Goal: Information Seeking & Learning: Learn about a topic

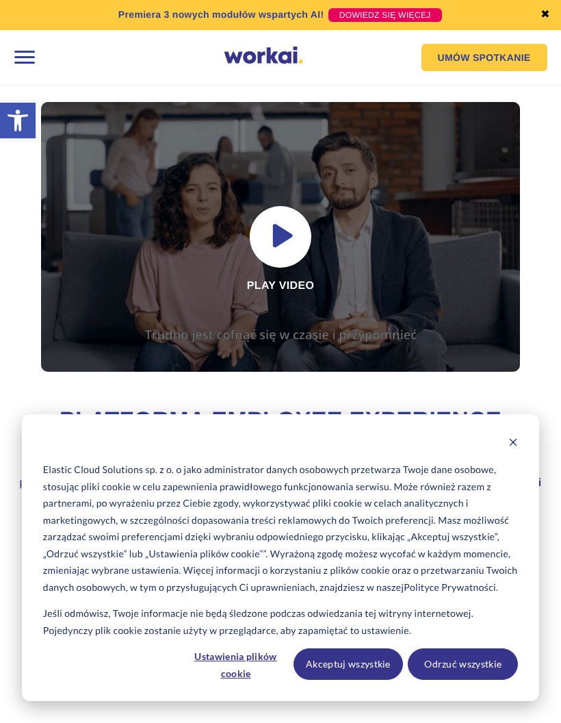
click at [25, 66] on div at bounding box center [24, 57] width 29 height 29
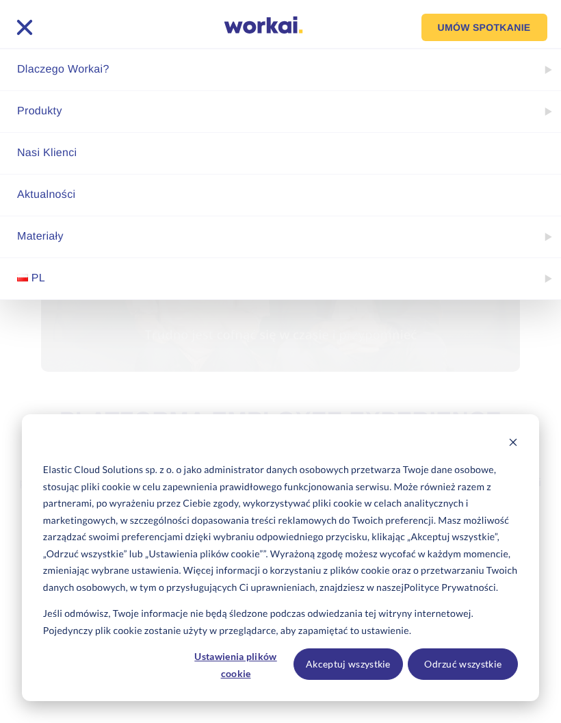
click at [547, 244] on link "Materiały" at bounding box center [280, 236] width 561 height 41
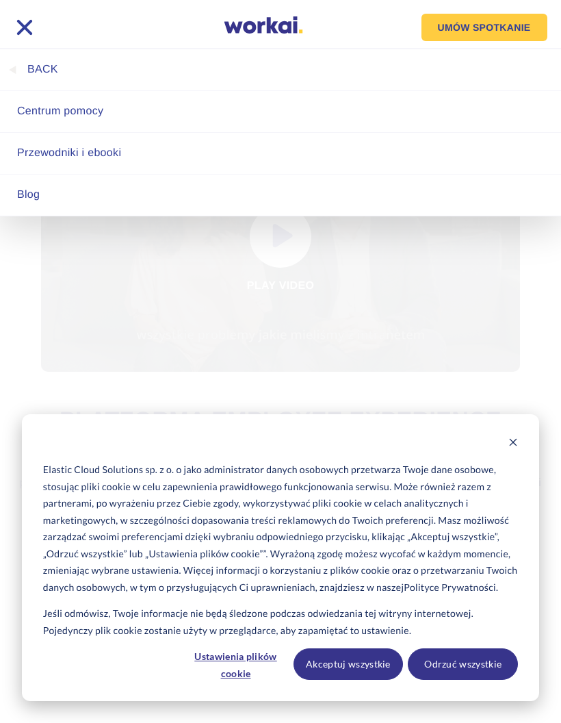
click at [27, 73] on link "back" at bounding box center [280, 69] width 561 height 41
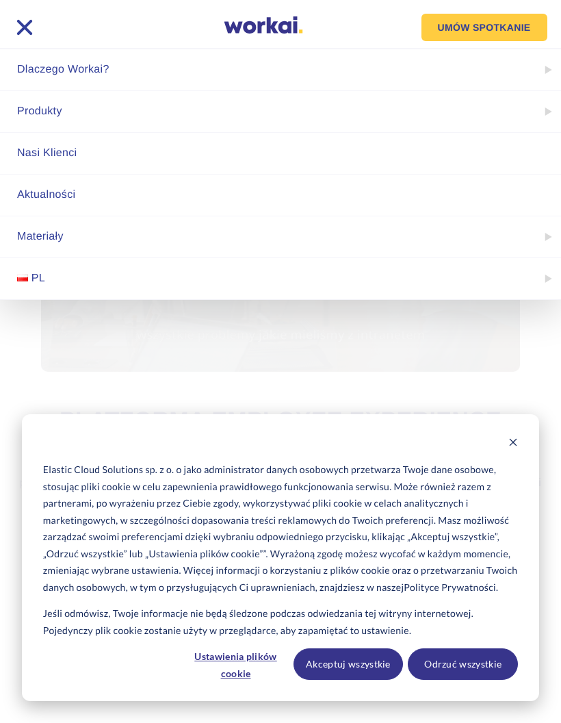
click at [533, 209] on link "Aktualności" at bounding box center [280, 194] width 561 height 41
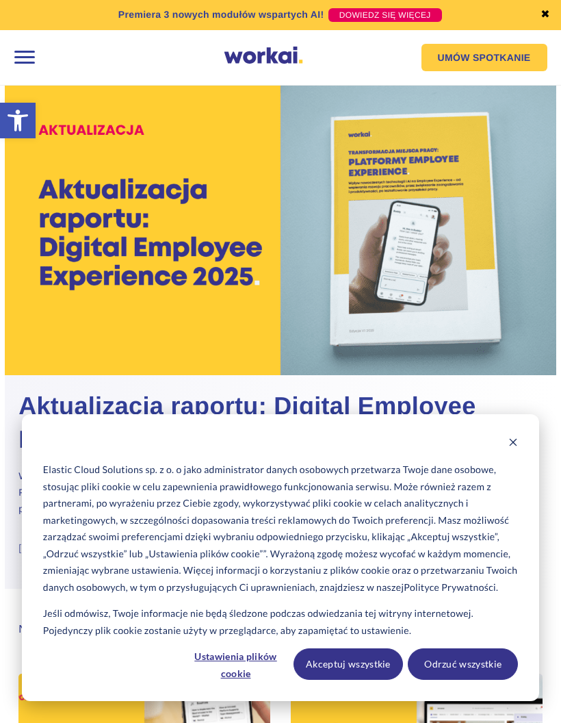
click at [545, 13] on link "✖" at bounding box center [546, 15] width 10 height 11
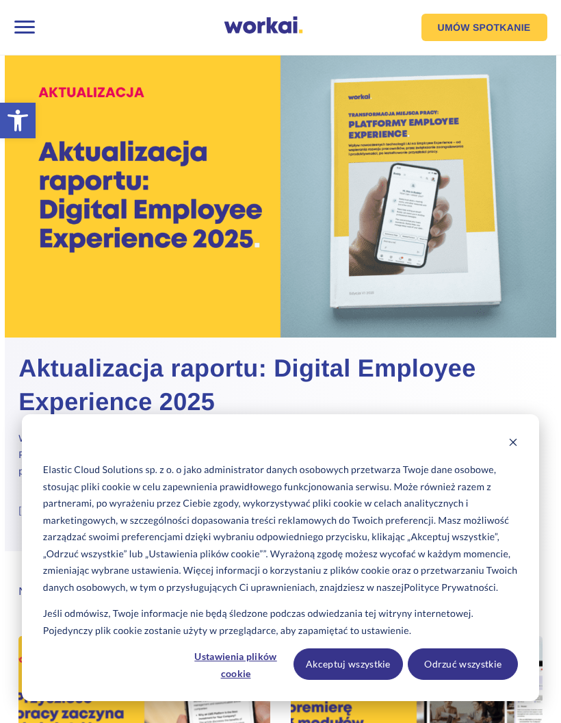
click at [29, 23] on div at bounding box center [24, 27] width 29 height 29
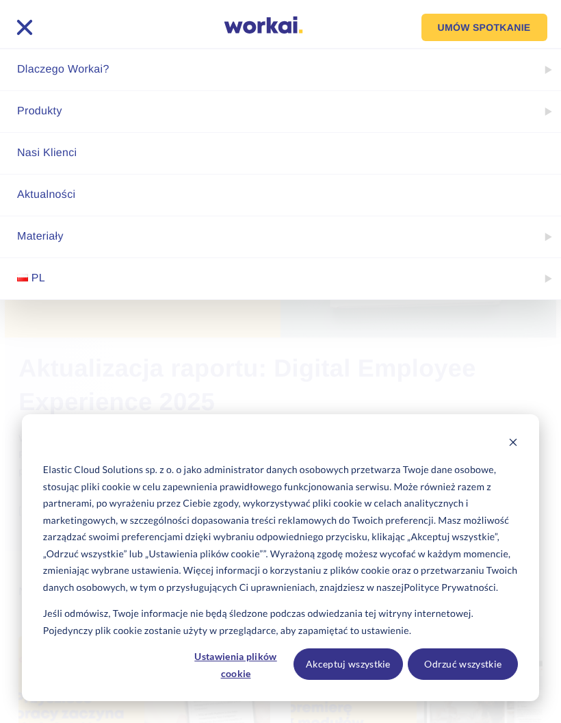
click at [400, 123] on link "Produkty" at bounding box center [280, 111] width 561 height 41
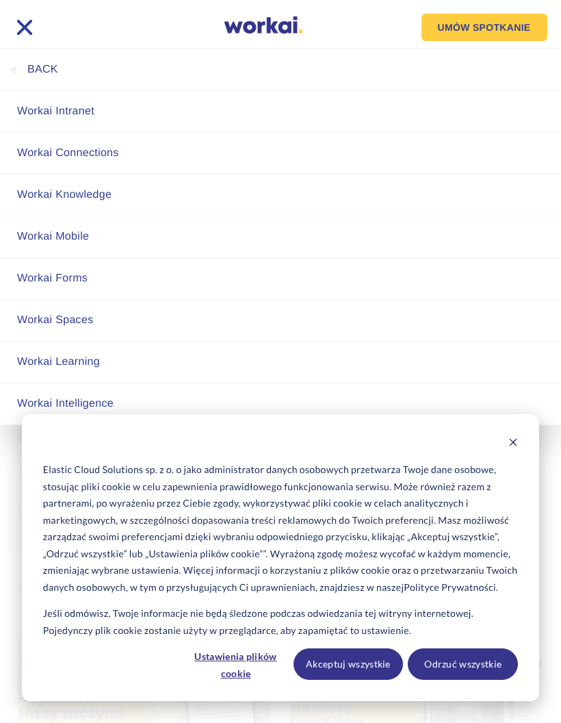
click at [220, 159] on link "Workai Connections" at bounding box center [280, 153] width 561 height 41
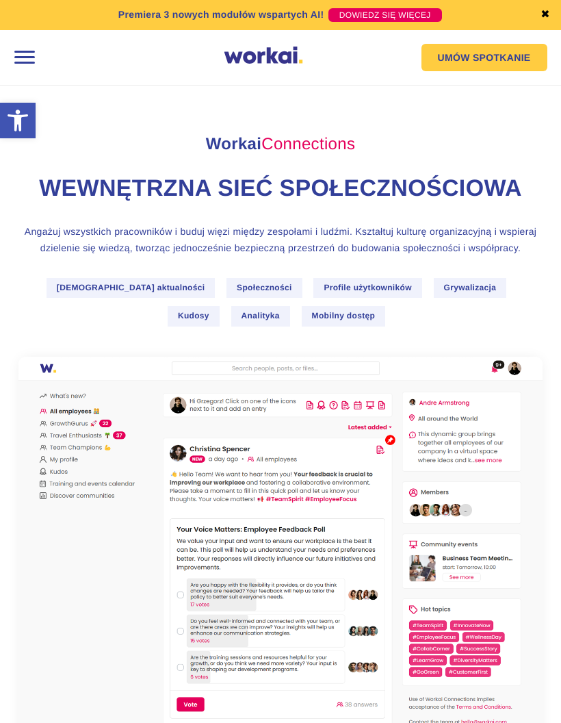
click at [462, 312] on div "Tablica aktualności Społeczności Profile użytkowników Grywalizacja Kudosy Anali…" at bounding box center [280, 306] width 524 height 56
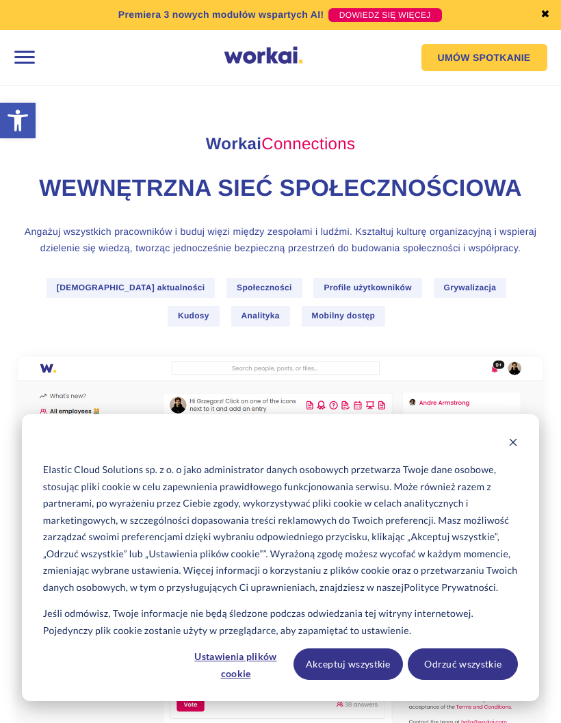
click at [33, 62] on div at bounding box center [24, 57] width 29 height 29
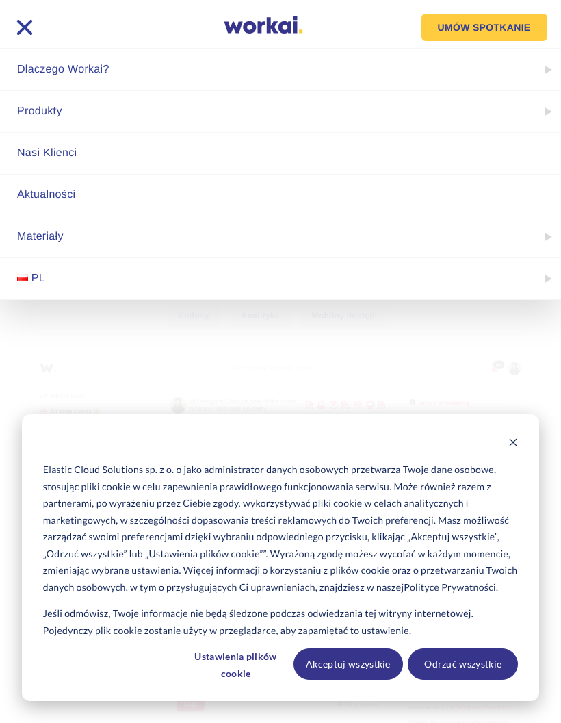
click at [220, 81] on link "Dlaczego Workai?" at bounding box center [280, 69] width 561 height 41
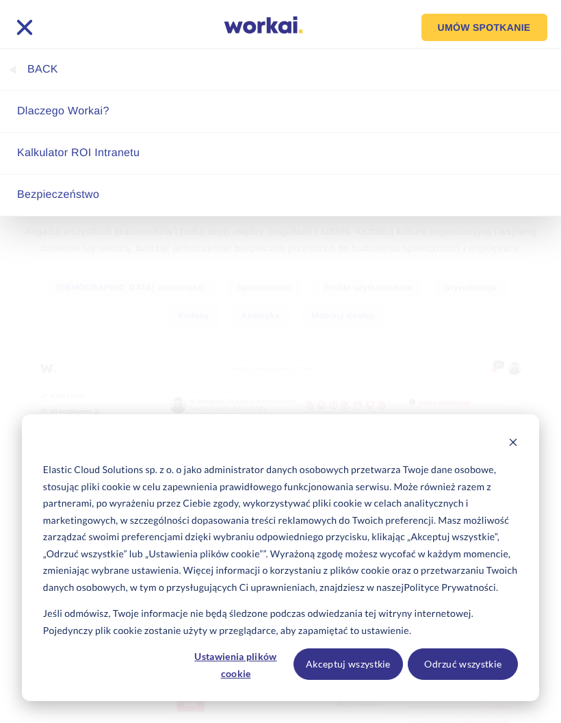
click at [18, 77] on link "back" at bounding box center [280, 69] width 561 height 41
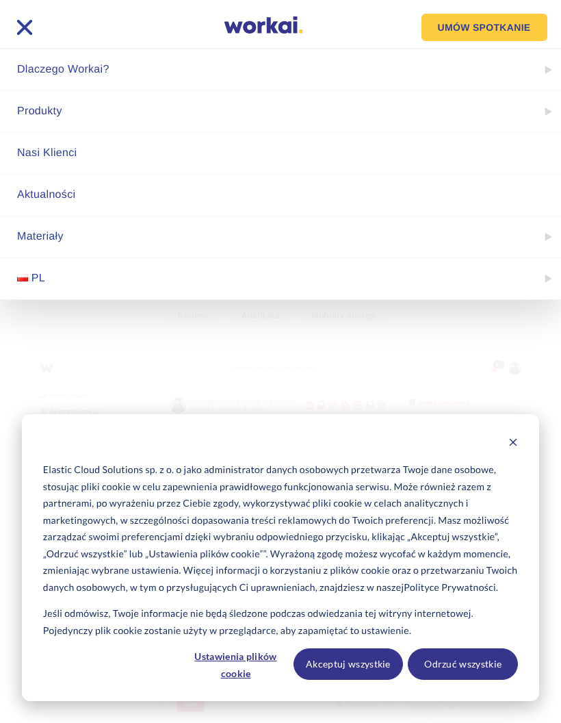
click at [216, 129] on link "Produkty" at bounding box center [280, 111] width 561 height 41
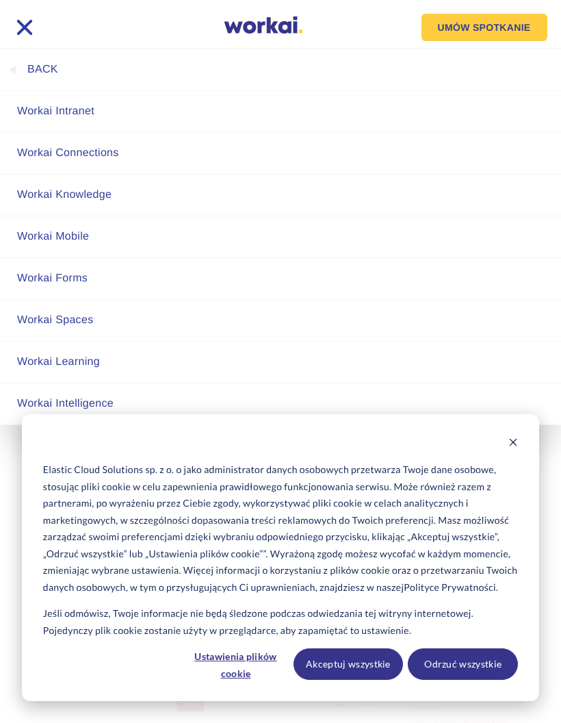
click at [216, 114] on link "Workai Intranet" at bounding box center [280, 111] width 561 height 41
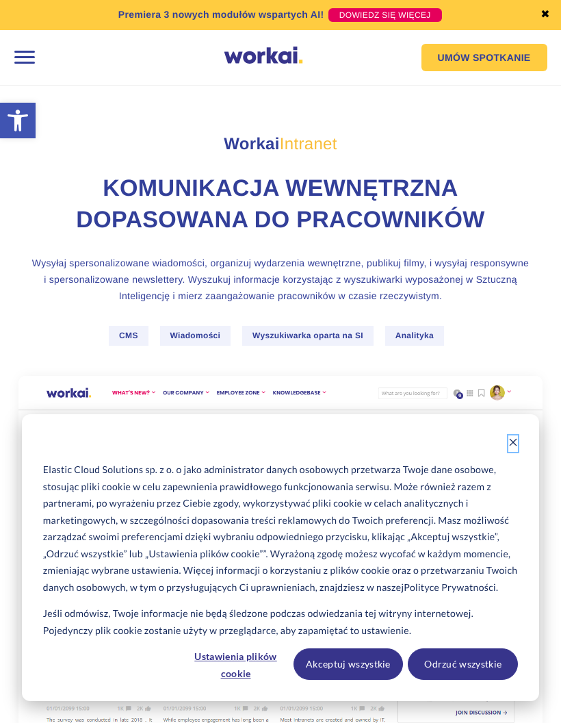
click at [518, 444] on icon "Dismiss cookie banner" at bounding box center [513, 442] width 10 height 10
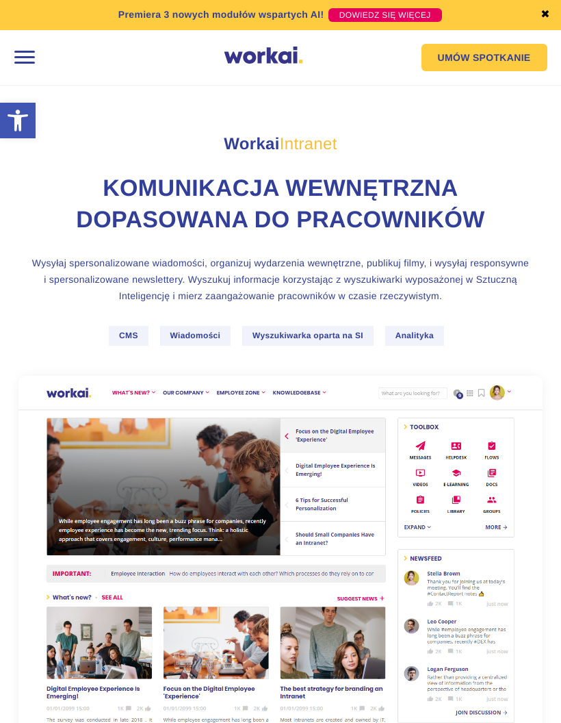
click at [32, 62] on div at bounding box center [24, 57] width 29 height 29
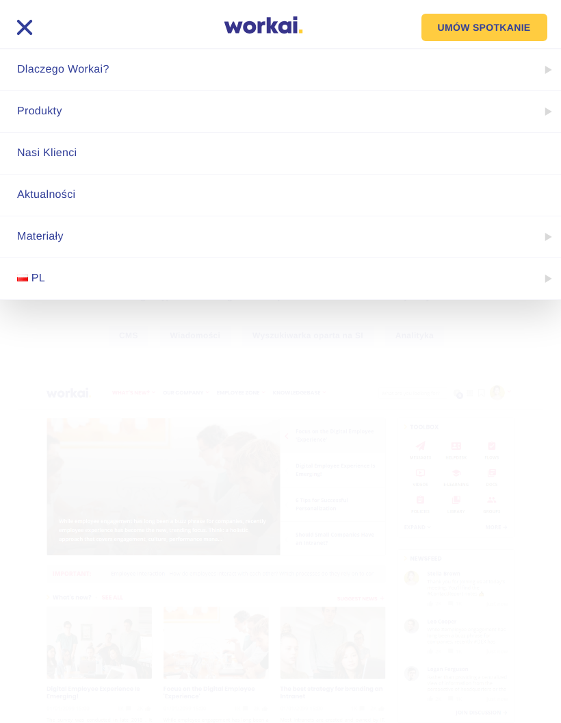
click at [339, 79] on link "Dlaczego Workai?" at bounding box center [280, 69] width 561 height 41
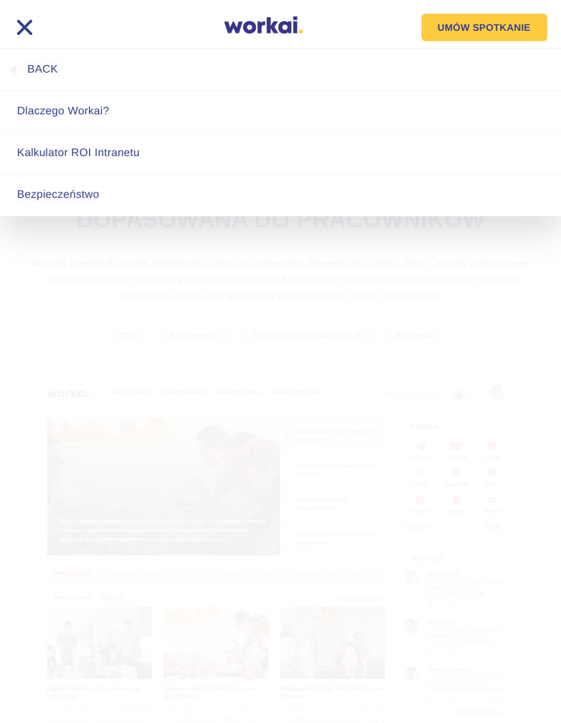
click at [30, 68] on link "back" at bounding box center [280, 69] width 561 height 41
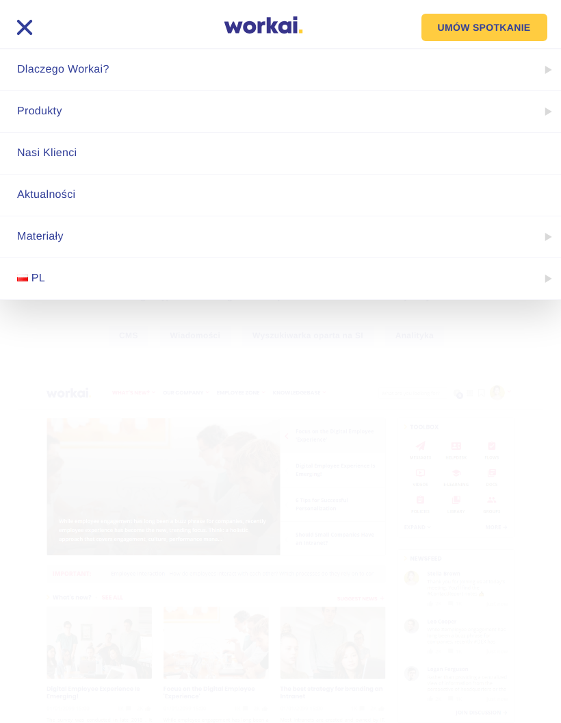
click at [222, 124] on link "Produkty" at bounding box center [280, 111] width 561 height 41
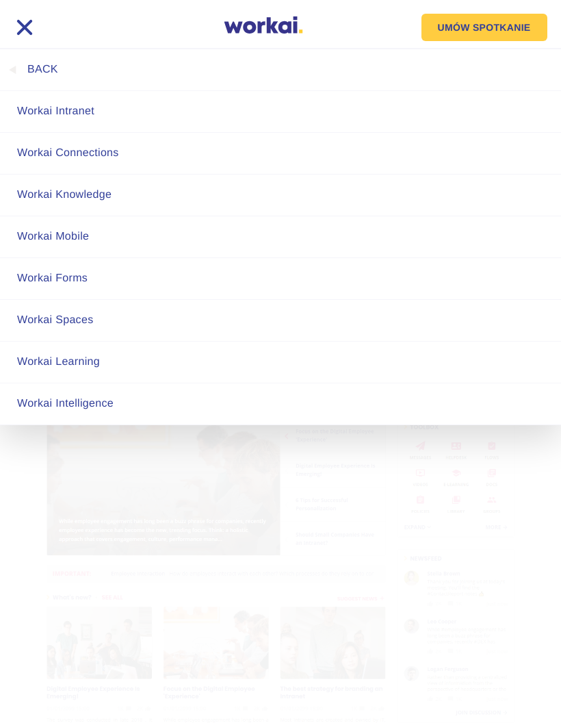
click at [129, 235] on link "Workai Mobile" at bounding box center [280, 236] width 561 height 41
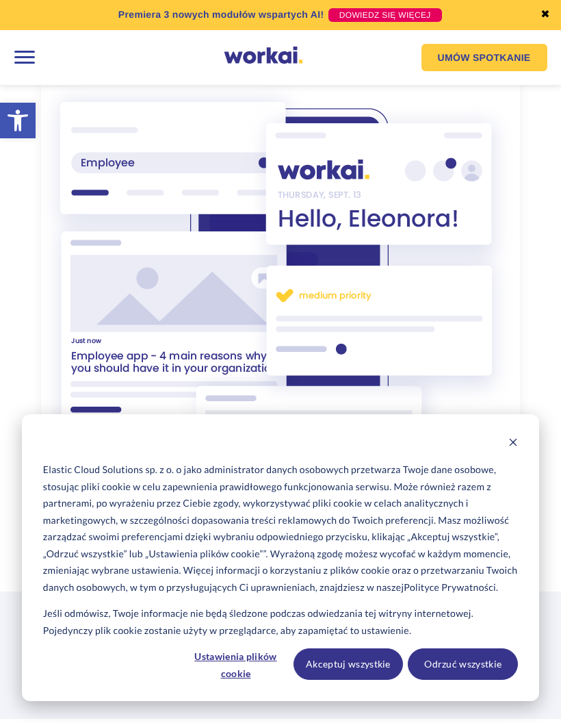
scroll to position [335, 0]
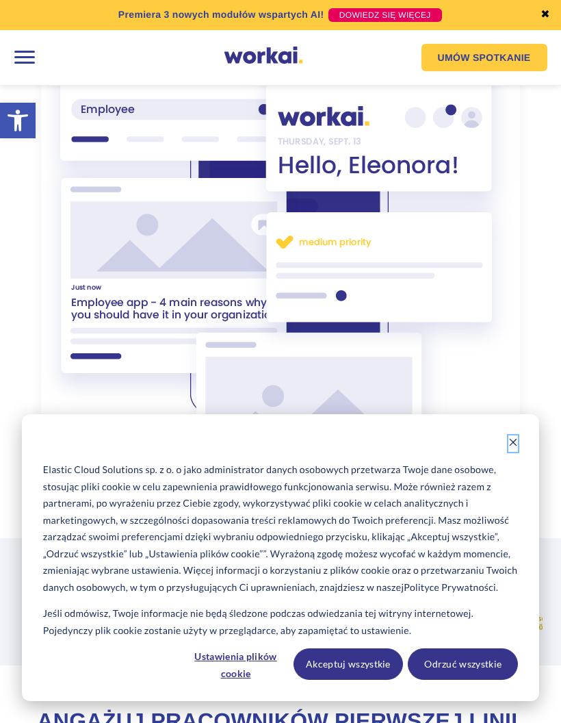
click at [518, 452] on button "Dismiss cookie banner" at bounding box center [513, 443] width 10 height 17
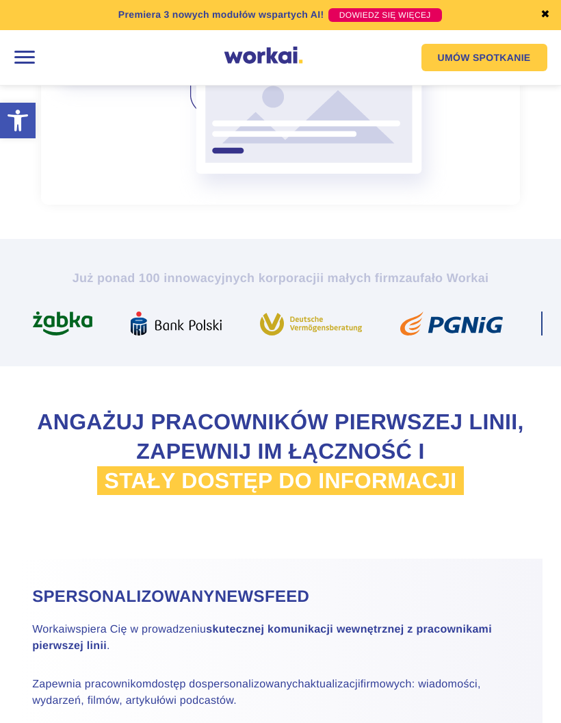
scroll to position [636, 0]
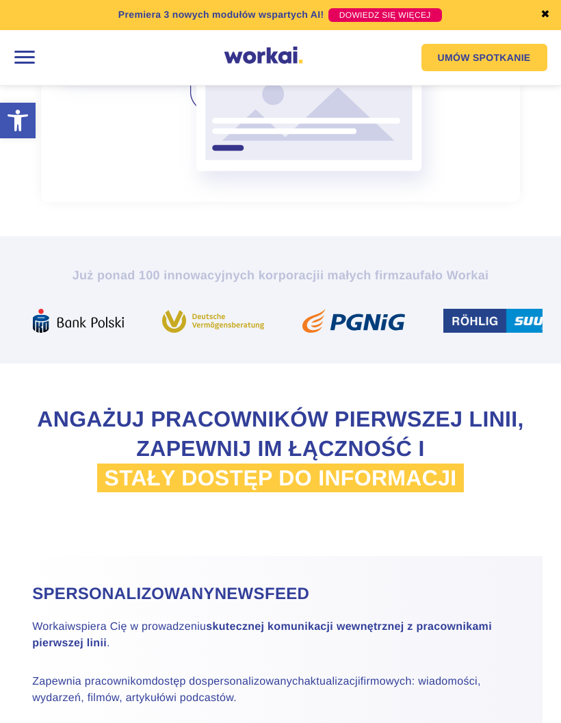
click at [16, 57] on div at bounding box center [24, 57] width 29 height 29
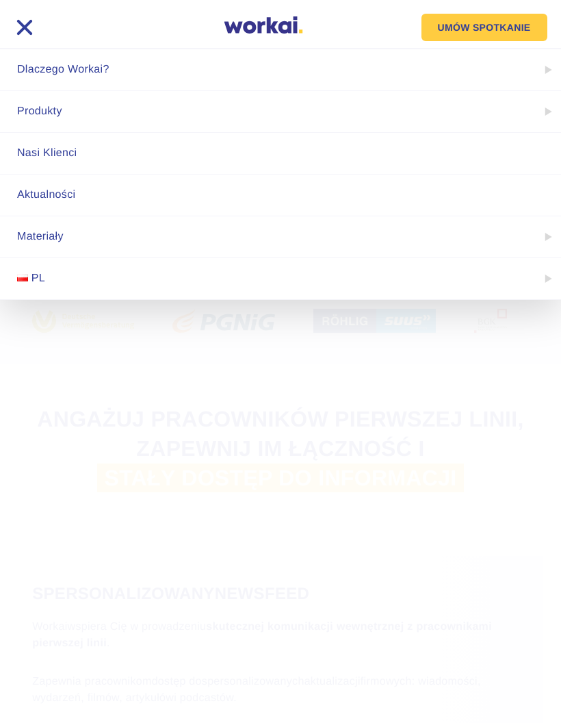
click at [346, 121] on link "Produkty" at bounding box center [280, 111] width 561 height 41
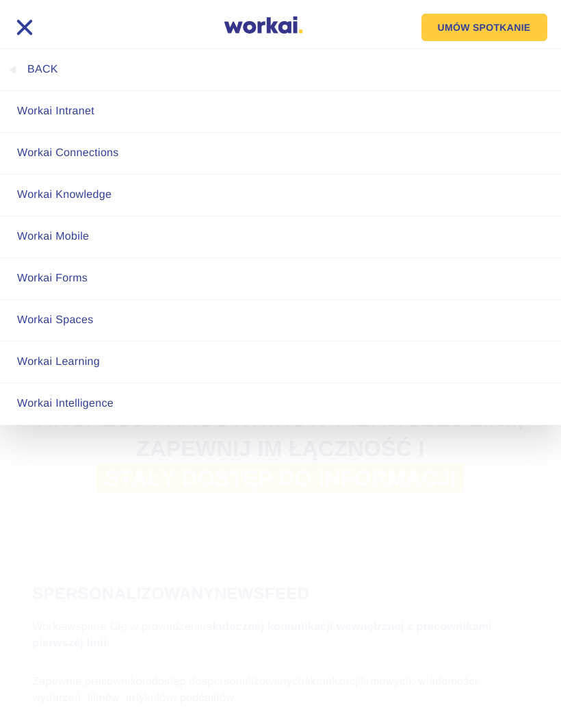
click at [181, 326] on link "Workai Spaces" at bounding box center [280, 320] width 561 height 41
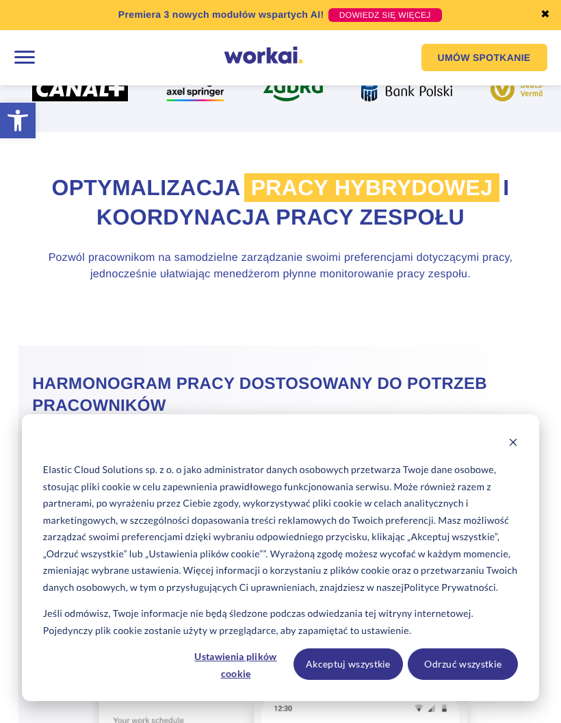
scroll to position [772, 0]
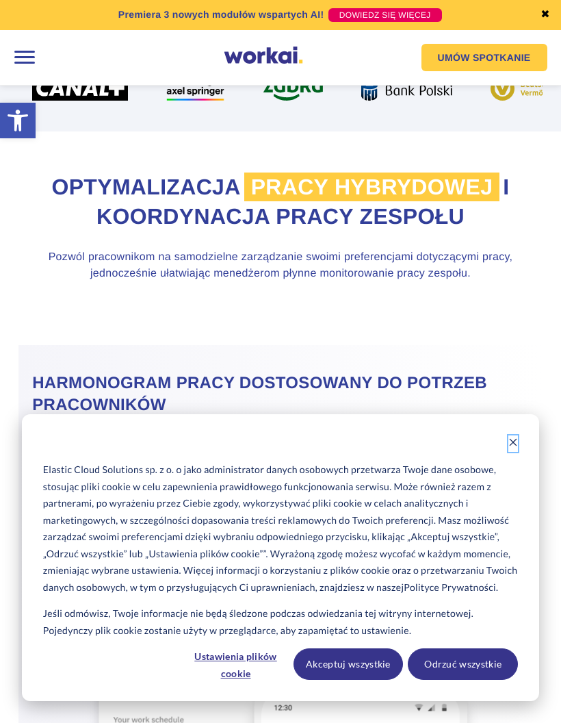
click at [512, 452] on button "Dismiss cookie banner" at bounding box center [513, 443] width 10 height 17
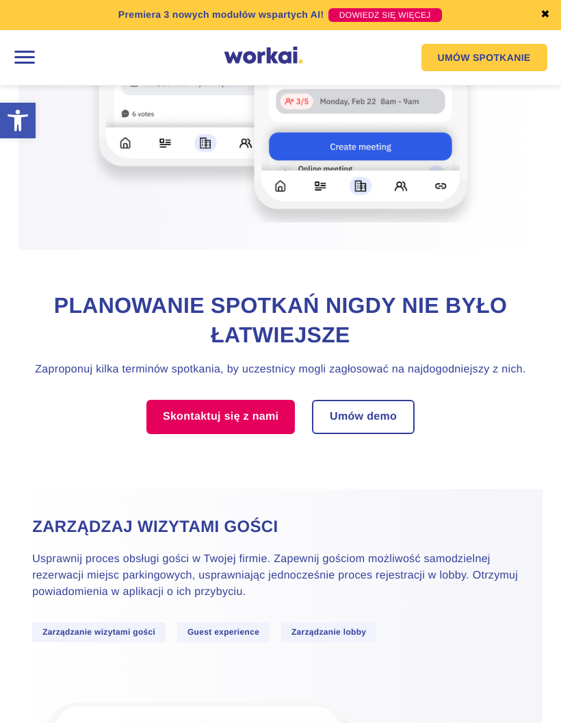
scroll to position [3663, 0]
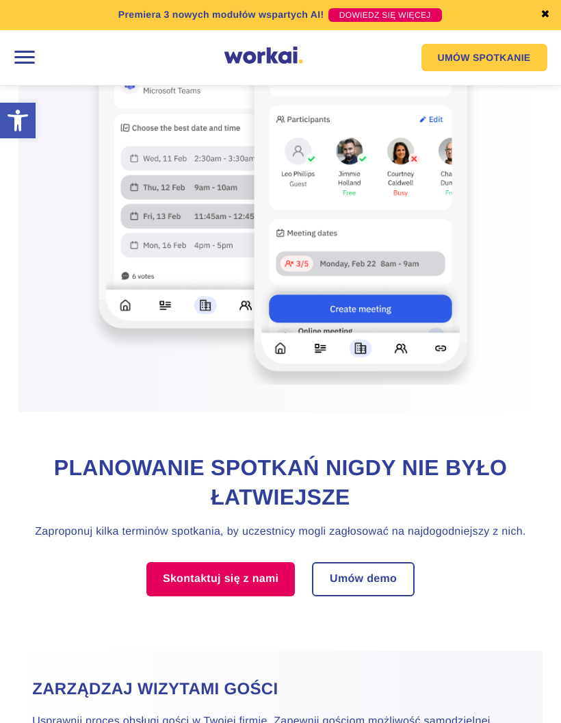
click at [34, 57] on div at bounding box center [24, 57] width 29 height 29
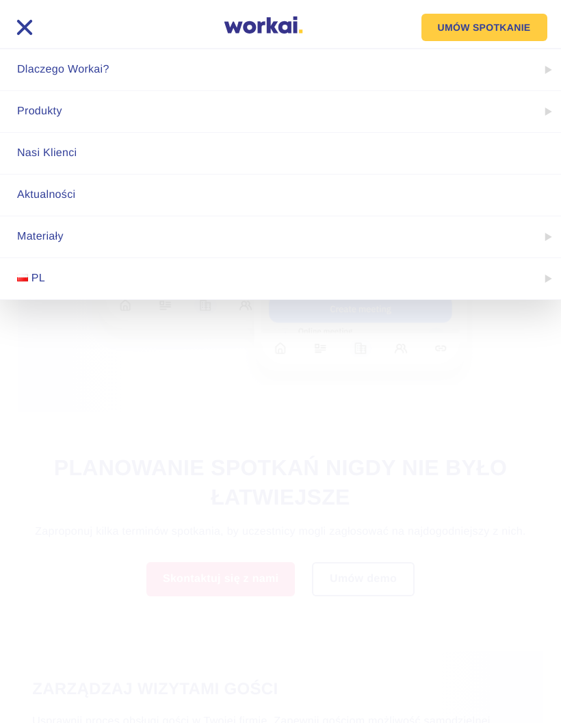
click at [522, 78] on link "Dlaczego Workai?" at bounding box center [280, 69] width 561 height 41
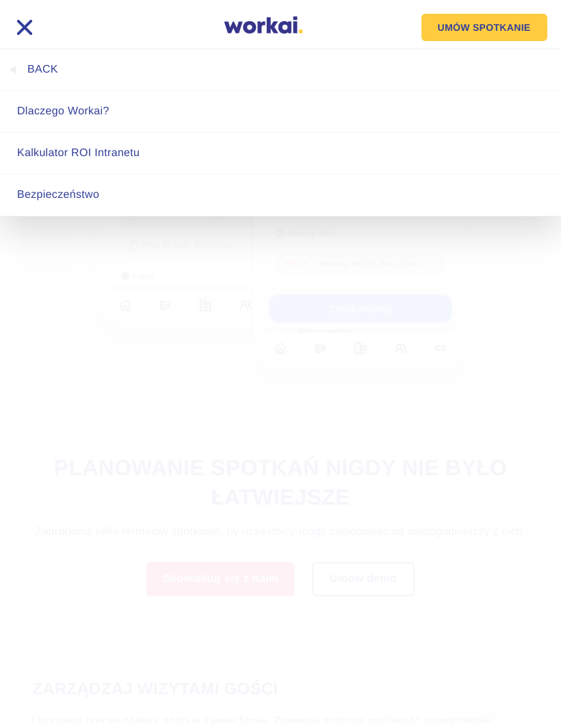
click at [54, 74] on link "back" at bounding box center [280, 69] width 561 height 41
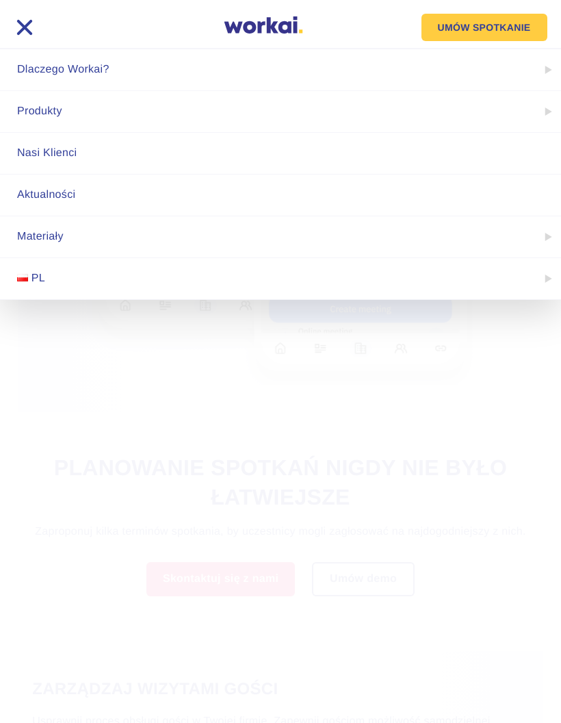
click at [396, 116] on link "Produkty" at bounding box center [280, 111] width 561 height 41
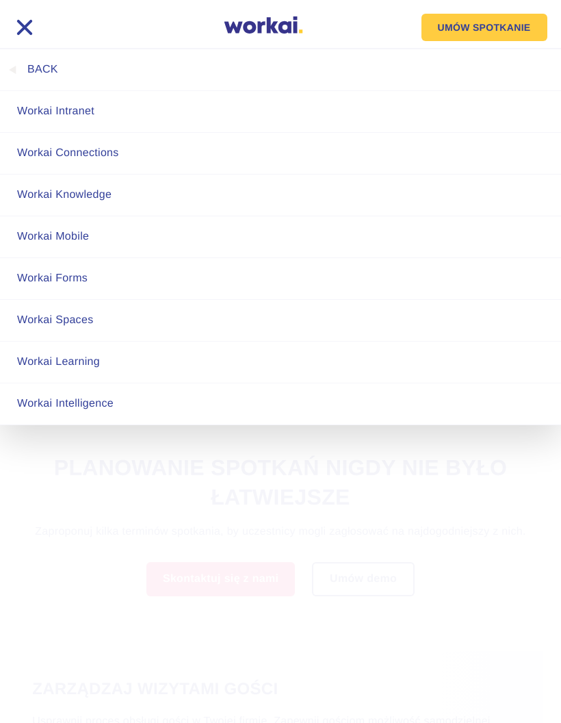
click at [190, 361] on link "Workai Learning" at bounding box center [280, 361] width 561 height 41
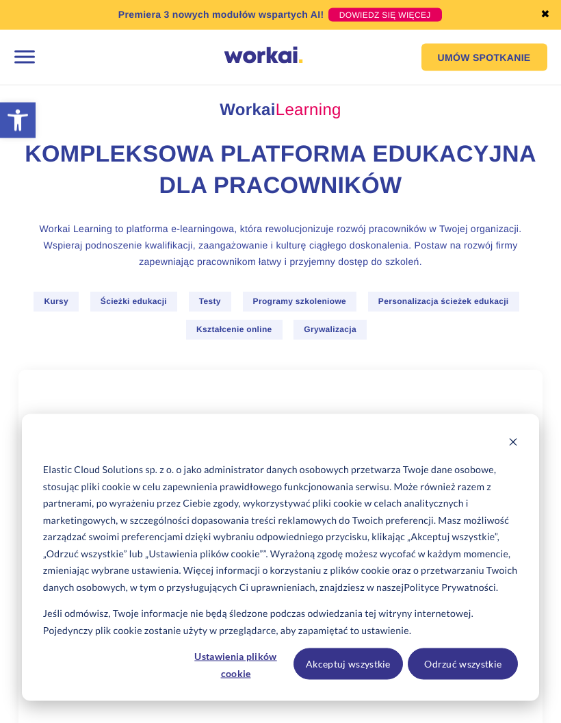
scroll to position [237, 0]
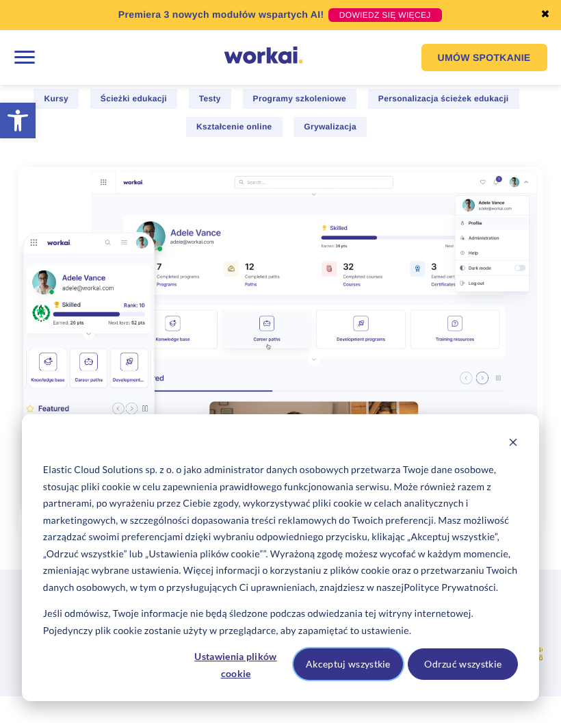
click at [372, 679] on button "Akceptuj wszystkie" at bounding box center [349, 663] width 110 height 31
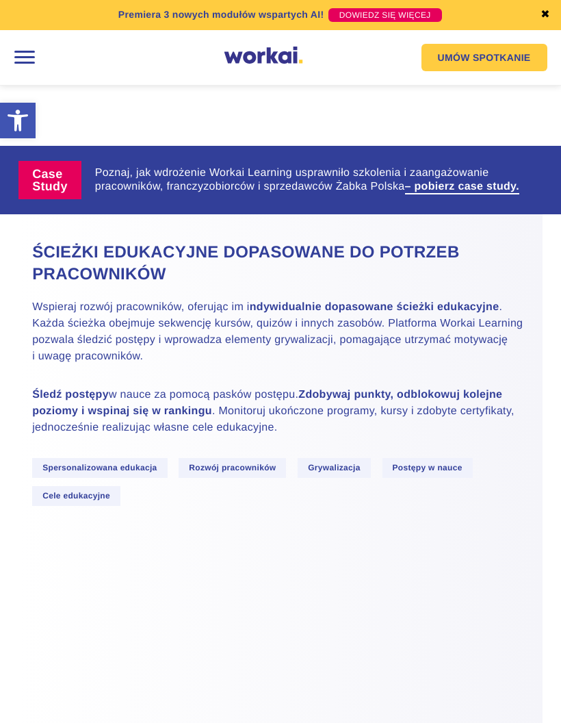
scroll to position [664, 0]
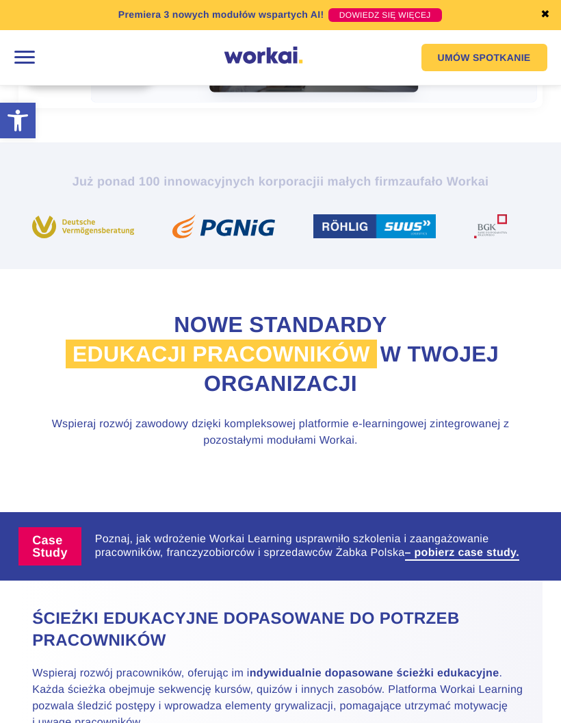
click at [16, 62] on div at bounding box center [24, 57] width 29 height 29
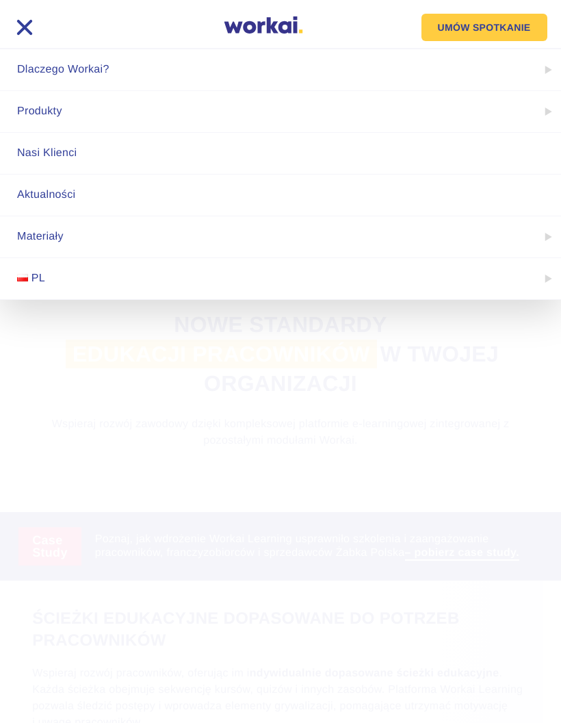
click at [278, 114] on link "Produkty" at bounding box center [280, 111] width 561 height 41
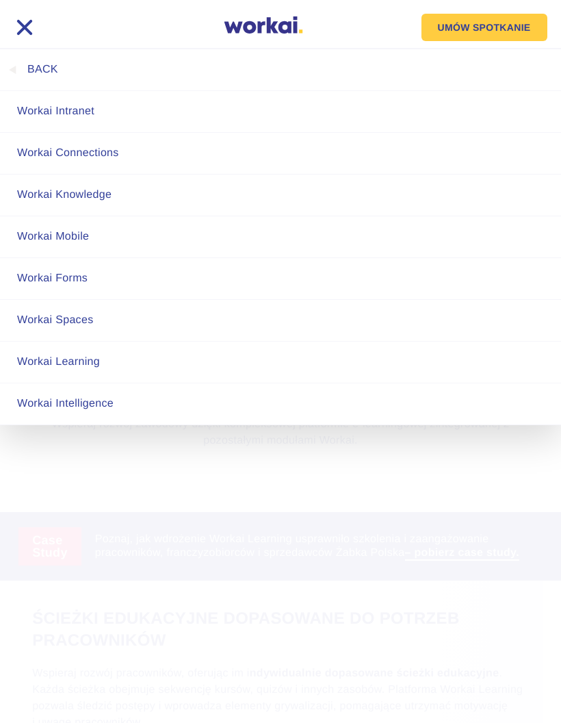
click at [96, 279] on link "Workai Forms" at bounding box center [280, 278] width 561 height 41
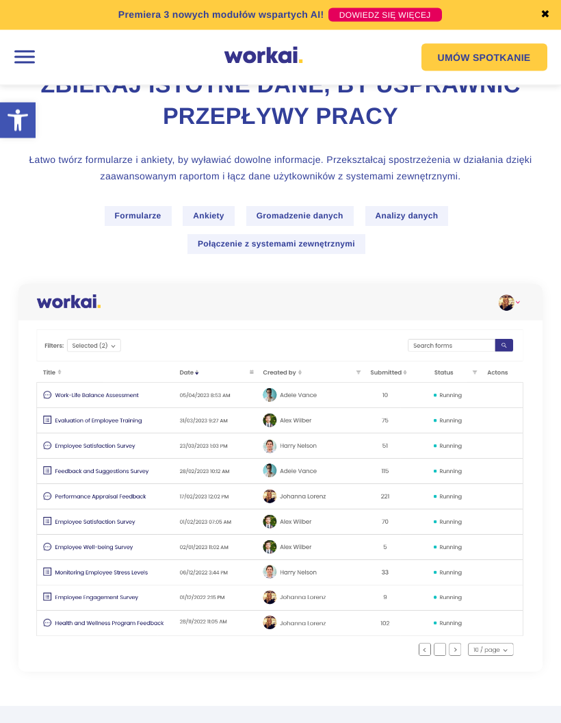
scroll to position [105, 0]
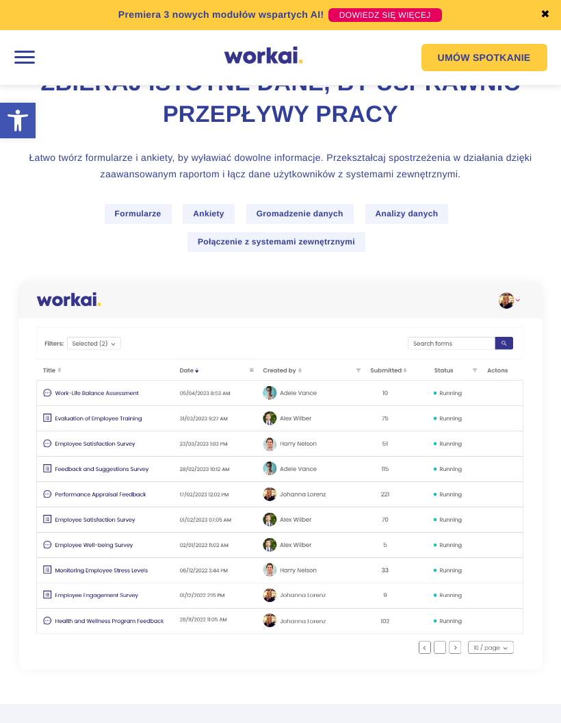
click at [322, 239] on span "Połączenie z systemami zewnętrznymi" at bounding box center [276, 242] width 178 height 20
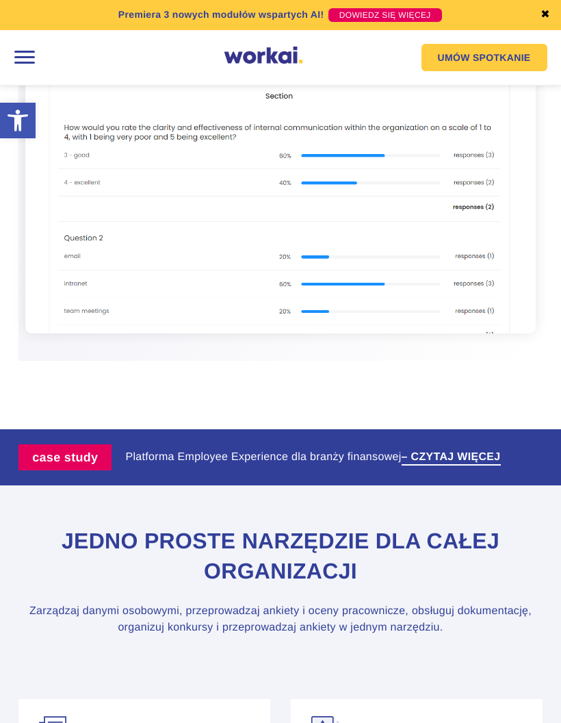
scroll to position [3040, 0]
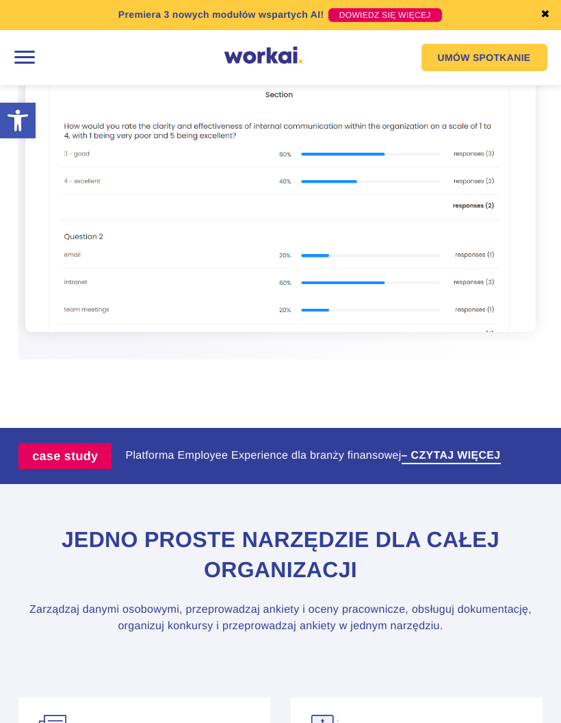
click at [25, 69] on div at bounding box center [24, 57] width 29 height 29
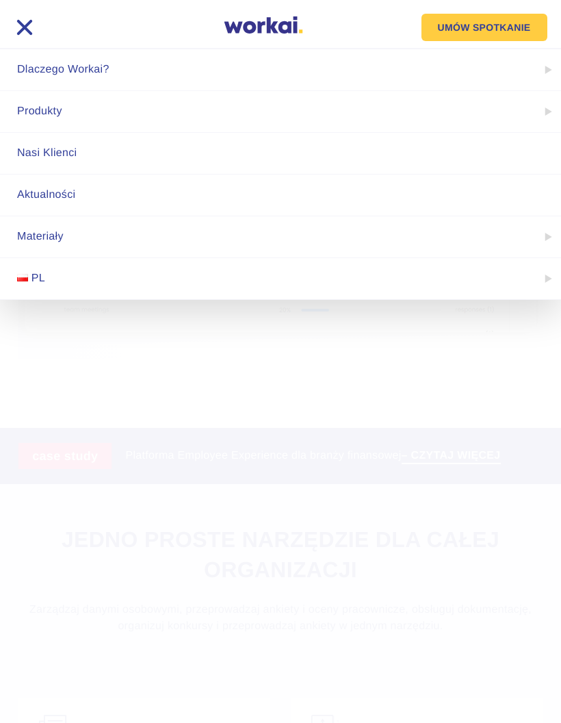
click at [496, 114] on link "Produkty" at bounding box center [280, 111] width 561 height 41
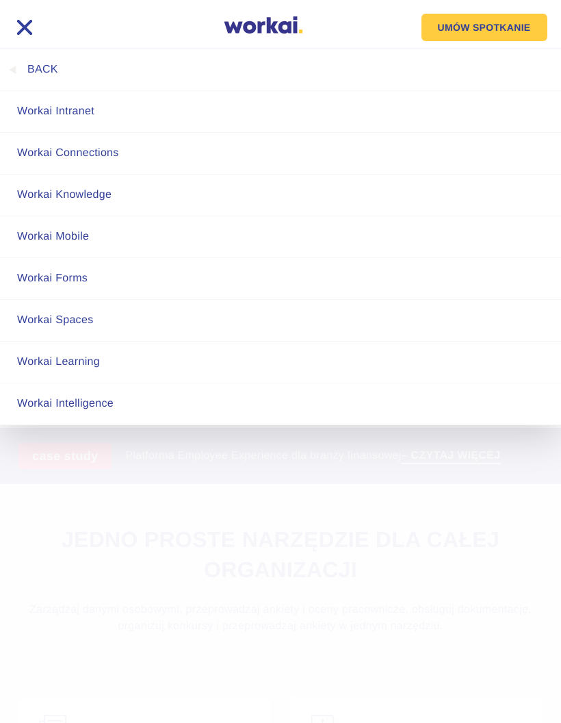
click at [218, 414] on link "Workai Intelligence" at bounding box center [280, 403] width 561 height 41
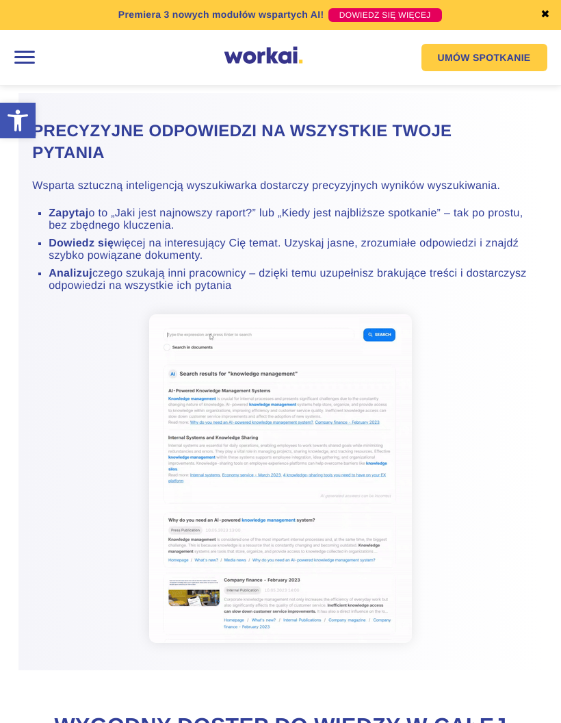
scroll to position [1908, 0]
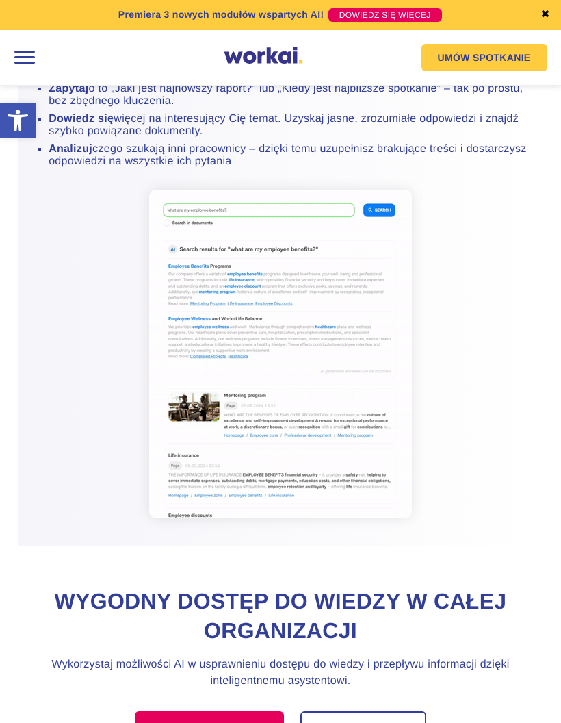
click at [31, 60] on div at bounding box center [24, 57] width 29 height 29
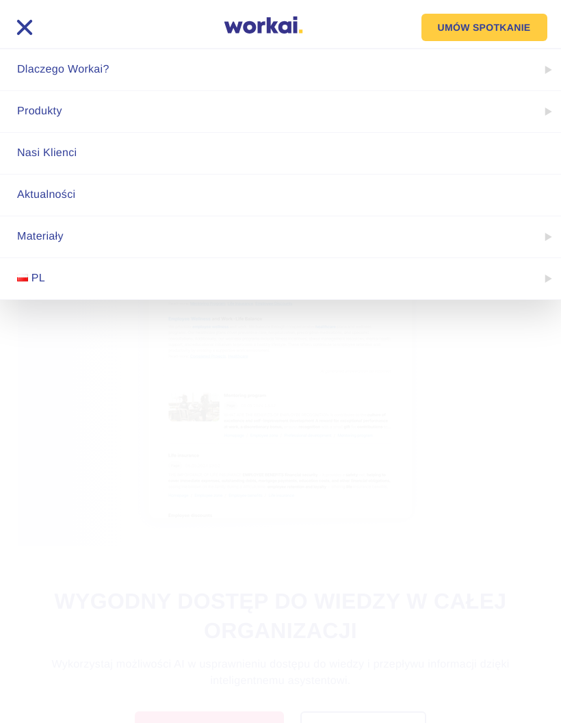
click at [308, 131] on link "Produkty" at bounding box center [280, 111] width 561 height 41
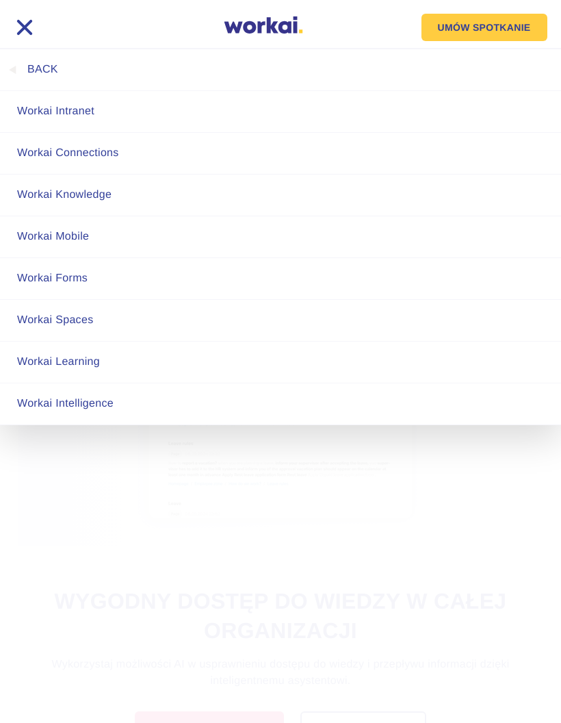
click at [155, 362] on link "Workai Learning" at bounding box center [280, 361] width 561 height 41
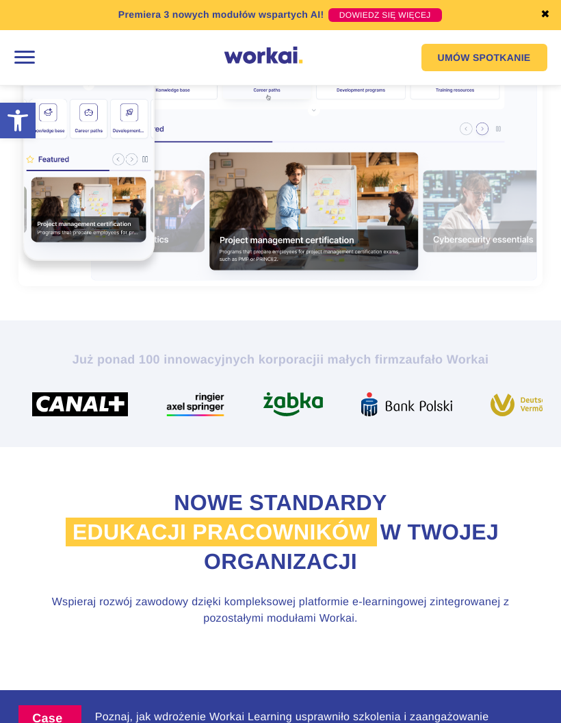
scroll to position [307, 0]
